Goal: Find specific page/section: Find specific page/section

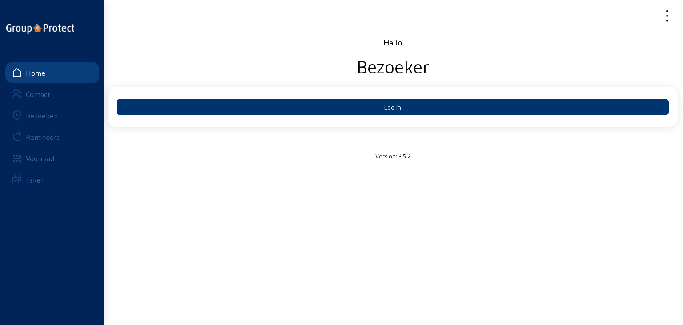
click at [42, 117] on div "Bezoeken" at bounding box center [42, 115] width 32 height 8
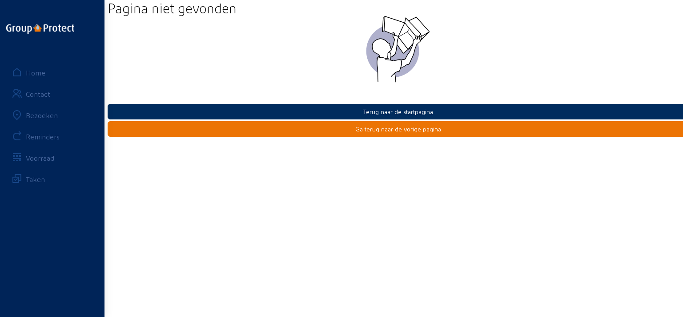
click at [374, 113] on button "Terug naar de startpagina" at bounding box center [398, 112] width 581 height 16
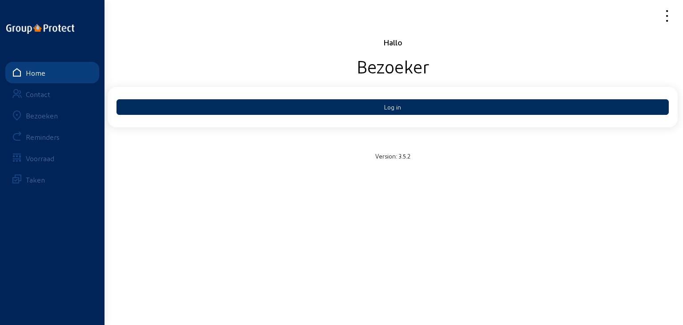
click at [375, 112] on button "Log in" at bounding box center [392, 107] width 552 height 16
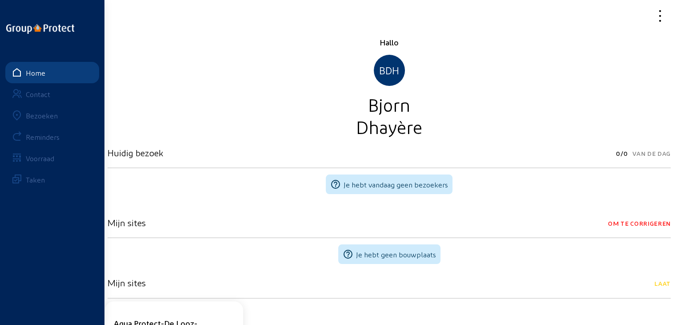
click at [44, 116] on div "Bezoeken" at bounding box center [42, 115] width 32 height 8
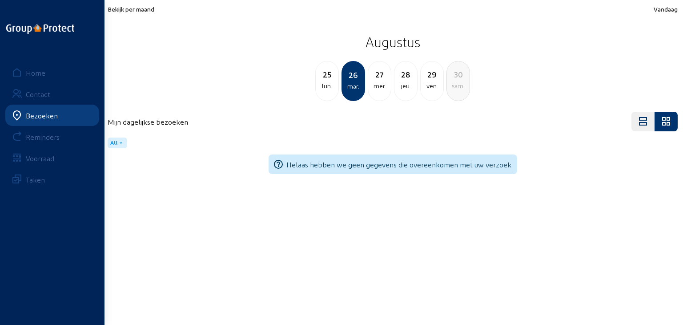
click at [131, 10] on span "Bekijk per maand" at bounding box center [131, 9] width 47 height 8
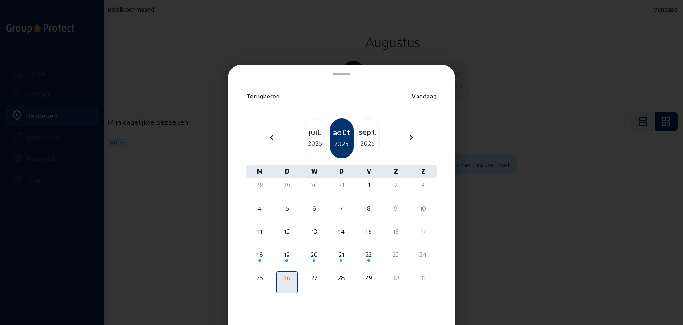
click at [362, 131] on div "sept." at bounding box center [368, 131] width 23 height 12
click at [362, 131] on div "oct." at bounding box center [368, 131] width 23 height 12
click at [318, 141] on div "2025" at bounding box center [315, 143] width 23 height 11
click at [117, 105] on div at bounding box center [341, 162] width 683 height 325
